Goal: Transaction & Acquisition: Purchase product/service

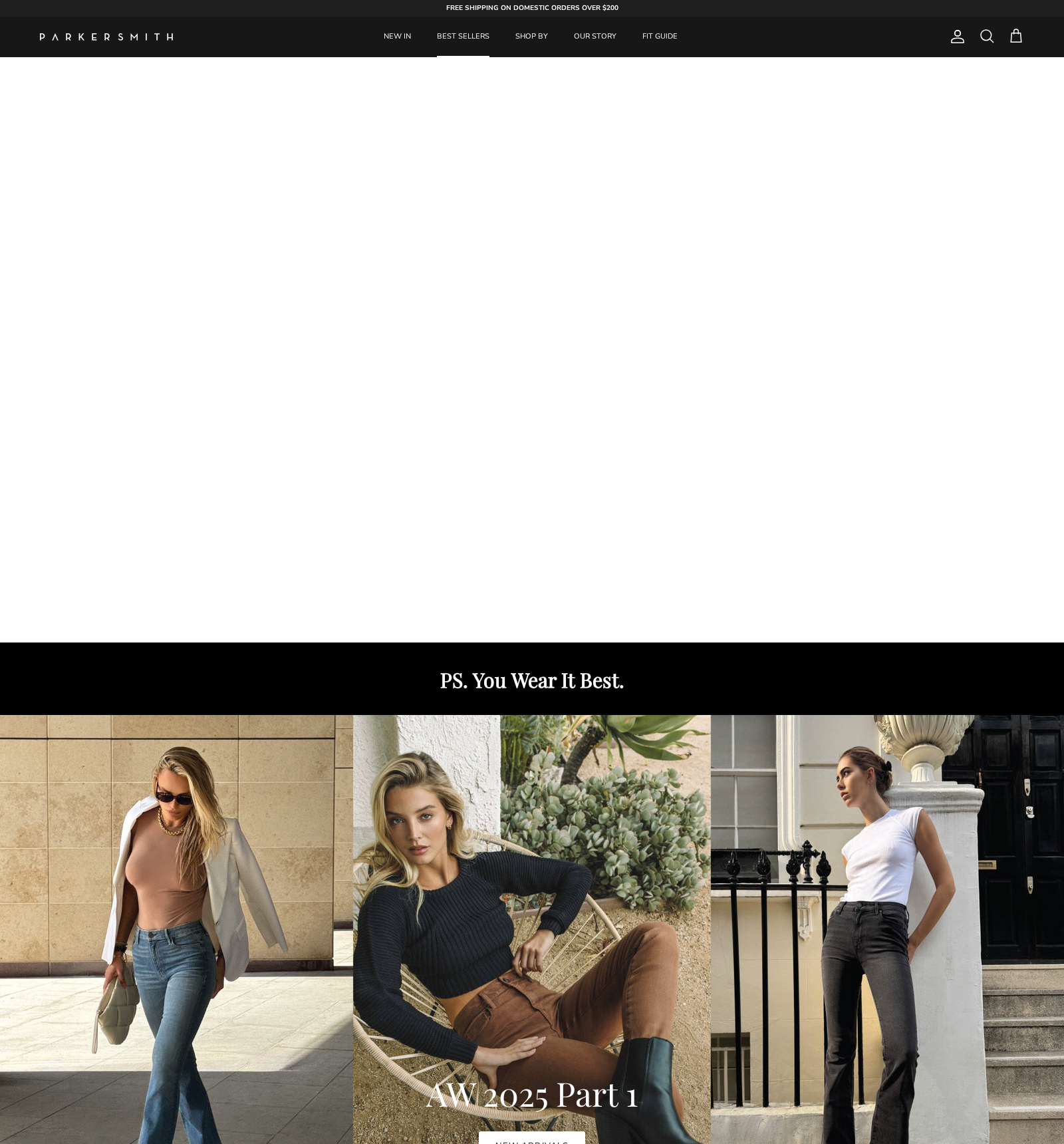
click at [453, 41] on link "BEST SELLERS" at bounding box center [463, 37] width 77 height 41
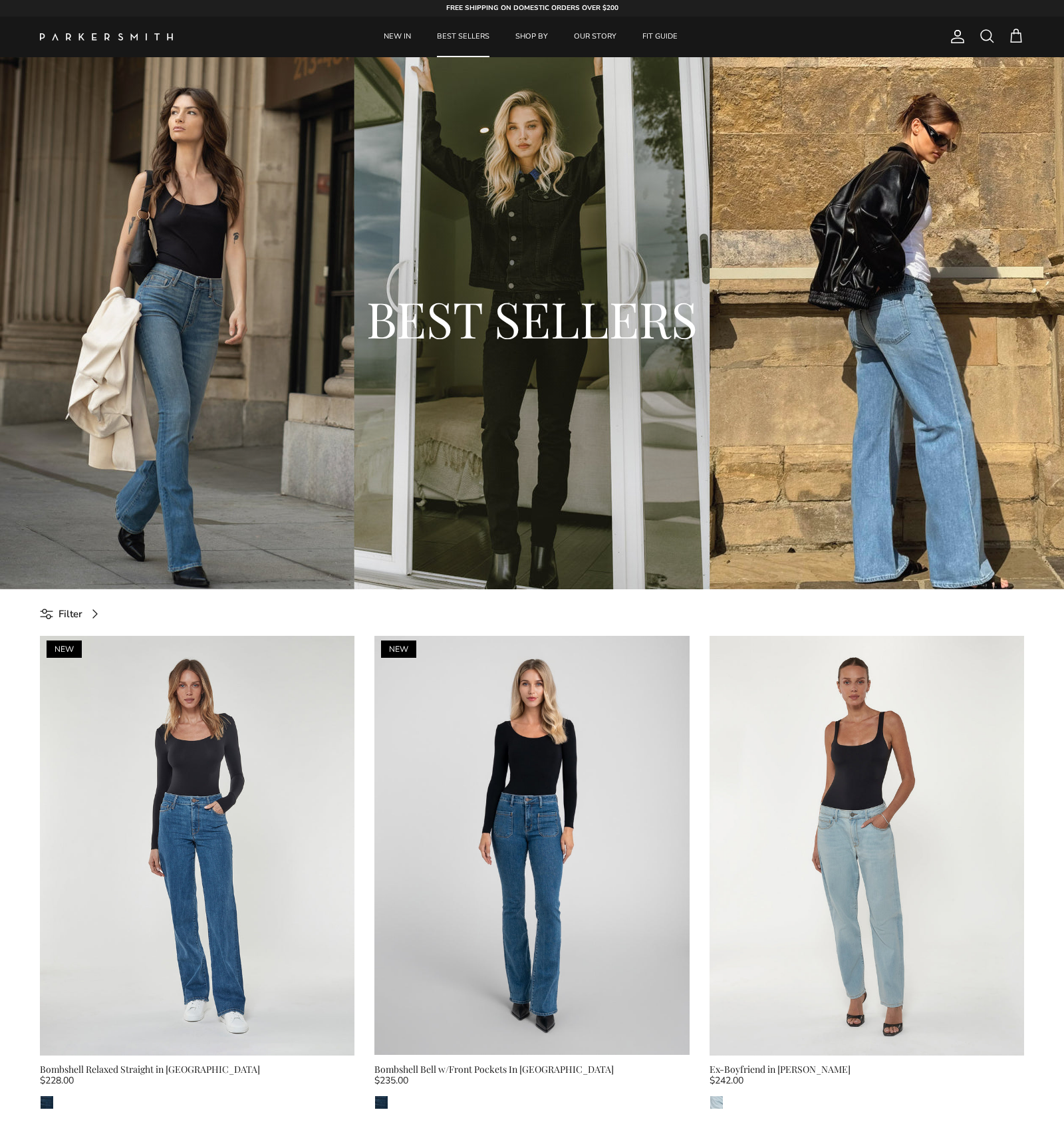
scroll to position [277, 0]
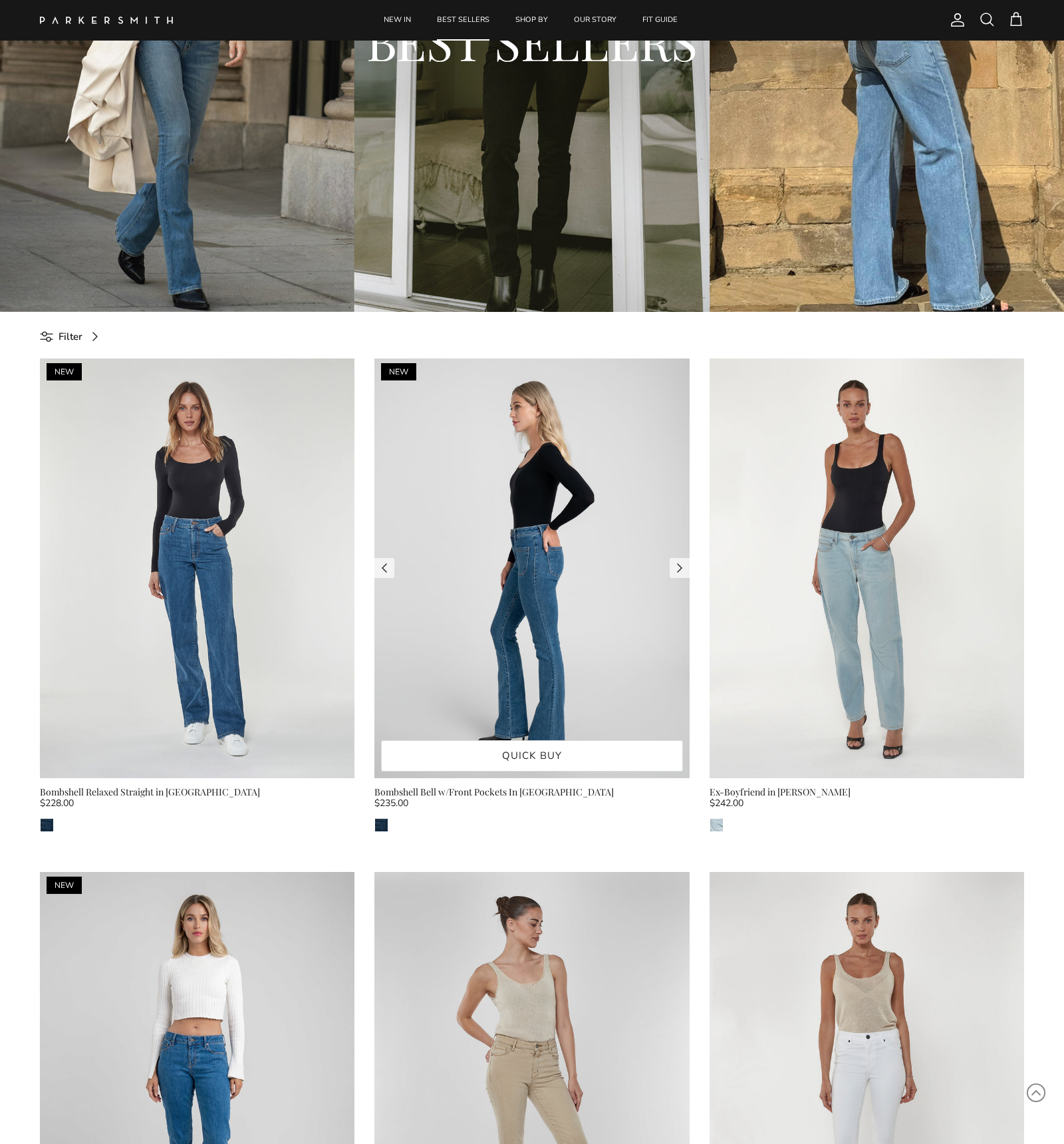
click at [555, 556] on img at bounding box center [531, 568] width 315 height 419
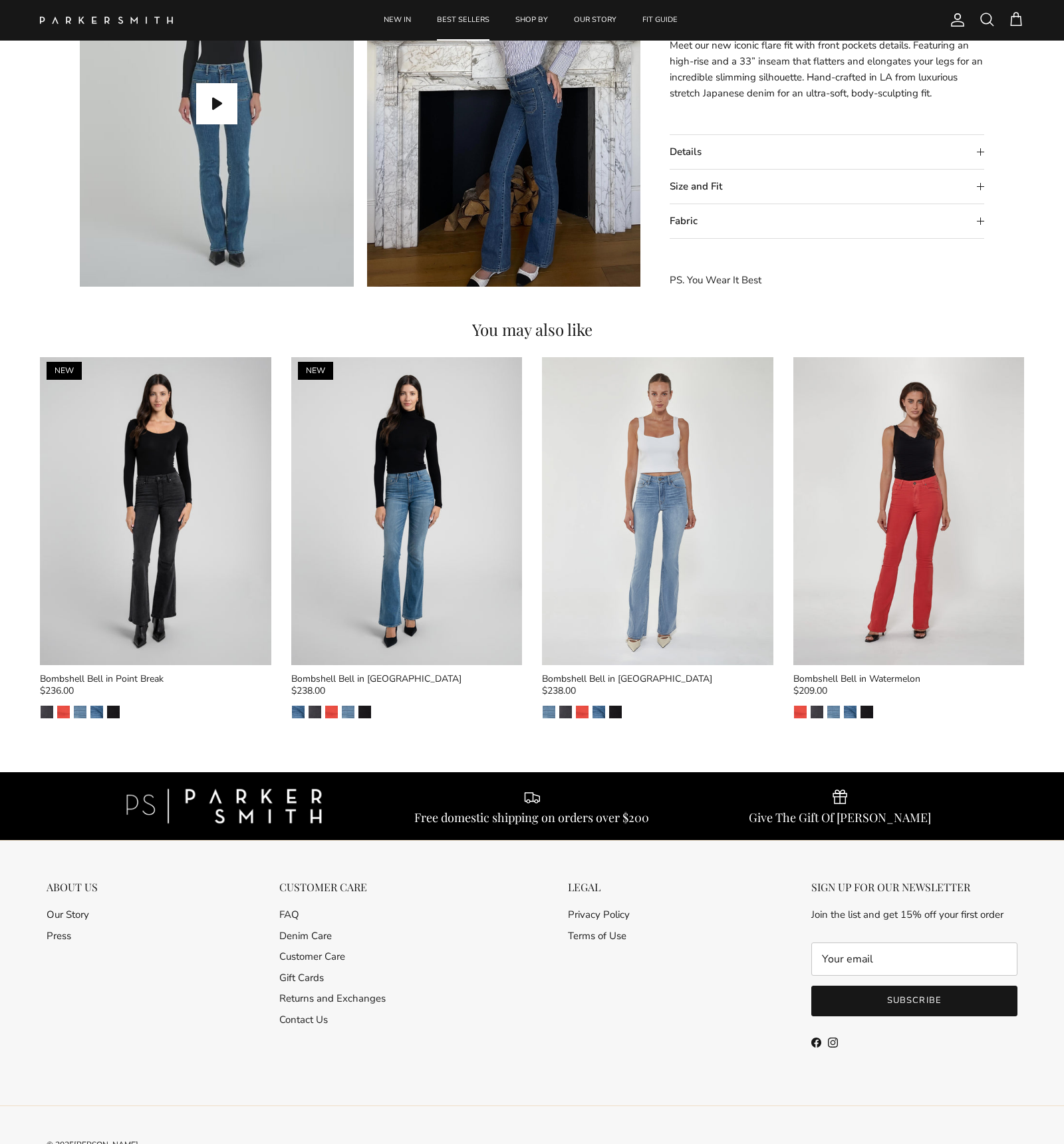
scroll to position [1366, 0]
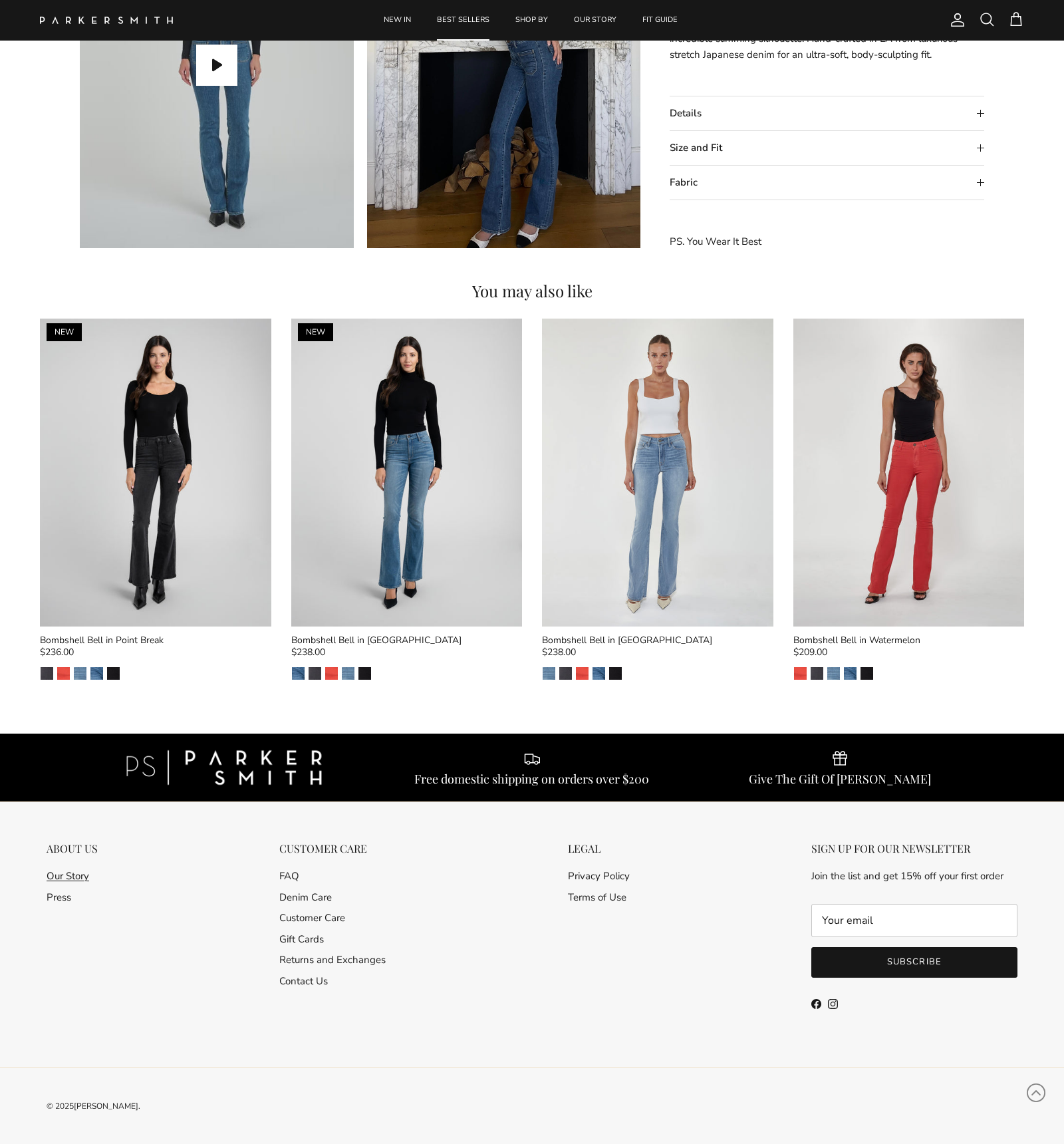
click at [58, 876] on link "Our Story" at bounding box center [67, 875] width 43 height 13
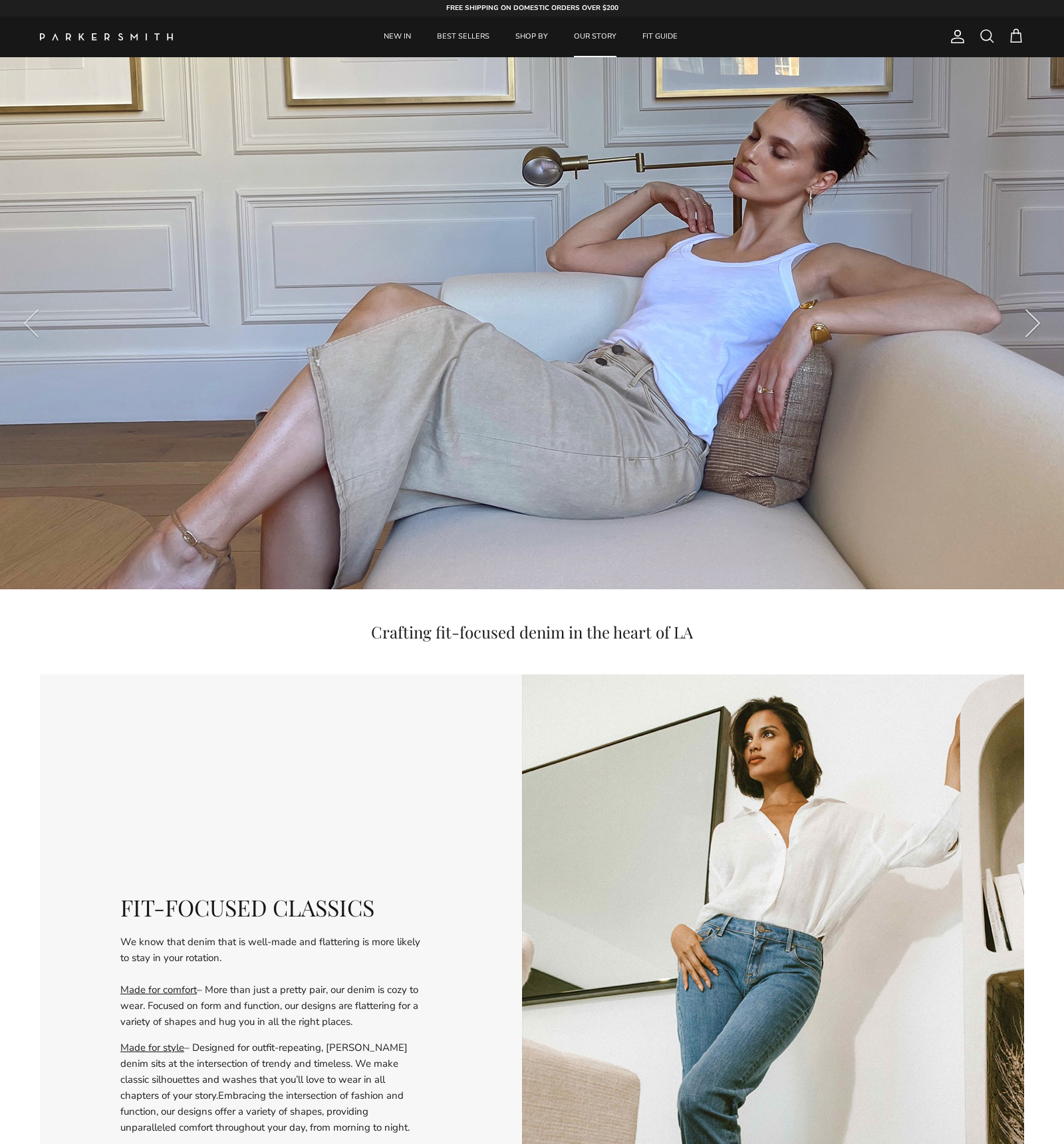
click at [1038, 322] on button "Next" at bounding box center [1033, 323] width 63 height 63
click at [1036, 323] on button "Next" at bounding box center [1033, 323] width 63 height 63
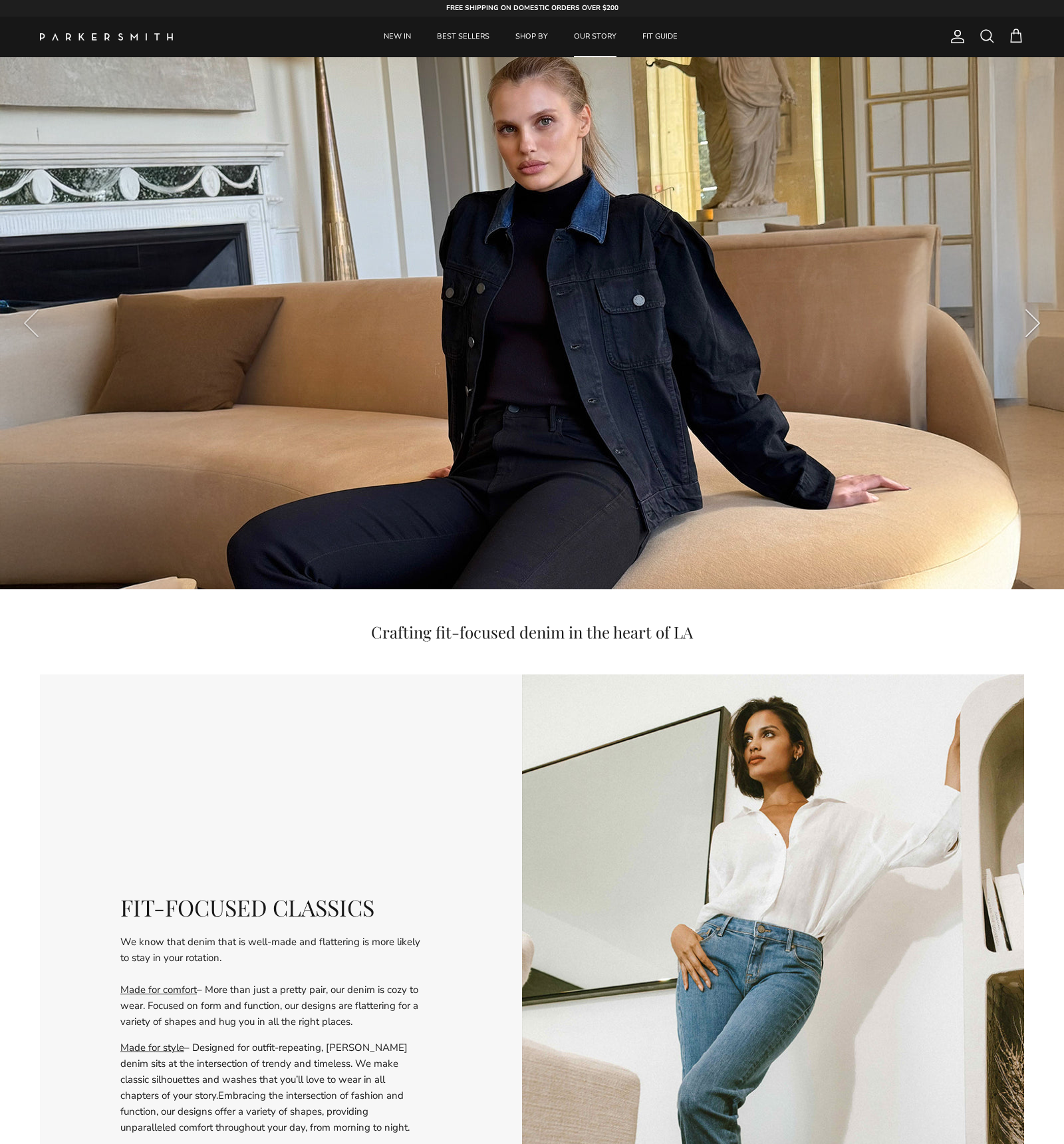
click at [1036, 323] on button "Next" at bounding box center [1033, 323] width 63 height 63
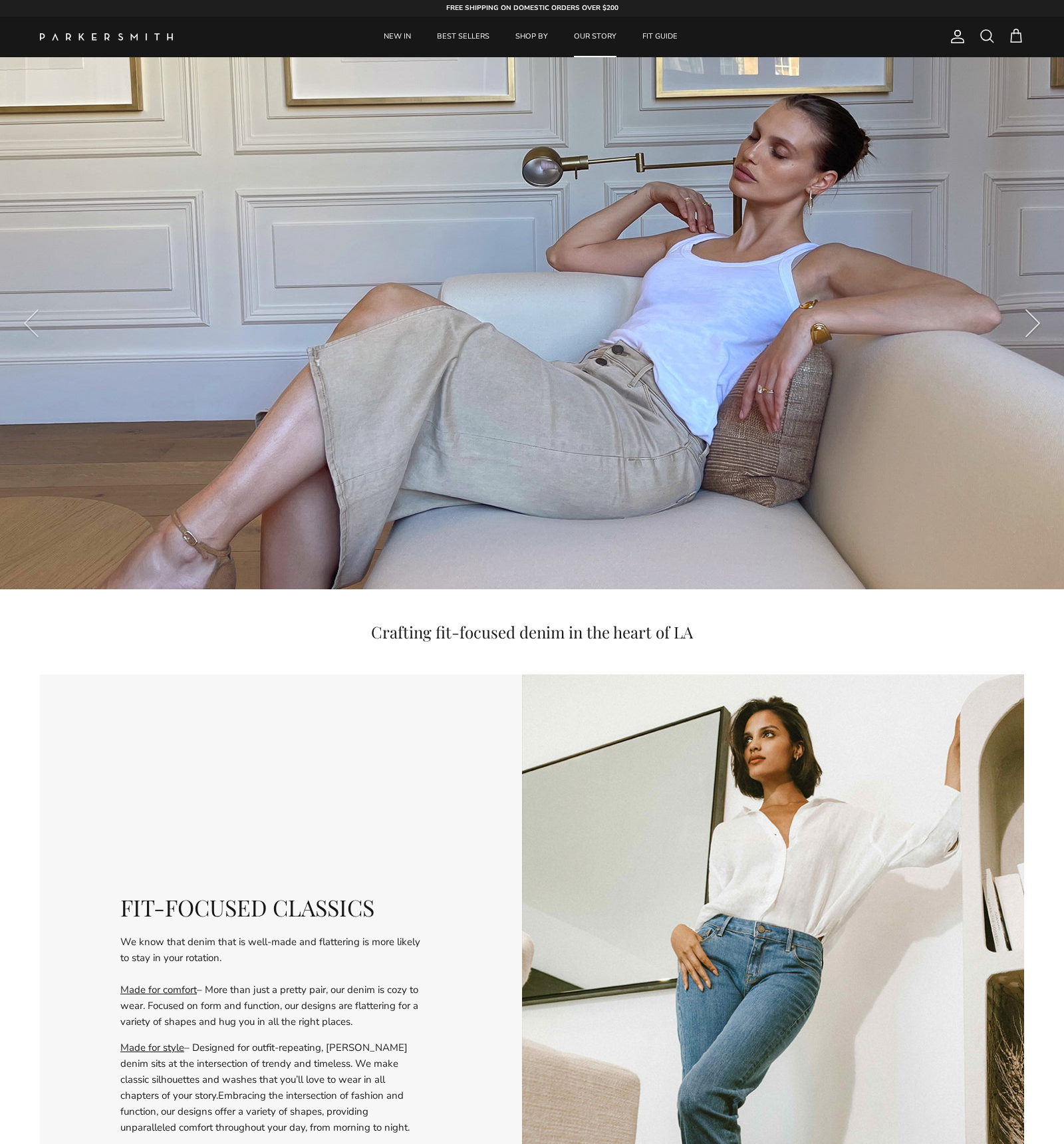
click at [1037, 323] on button "Next" at bounding box center [1033, 323] width 63 height 63
